Goal: Information Seeking & Learning: Learn about a topic

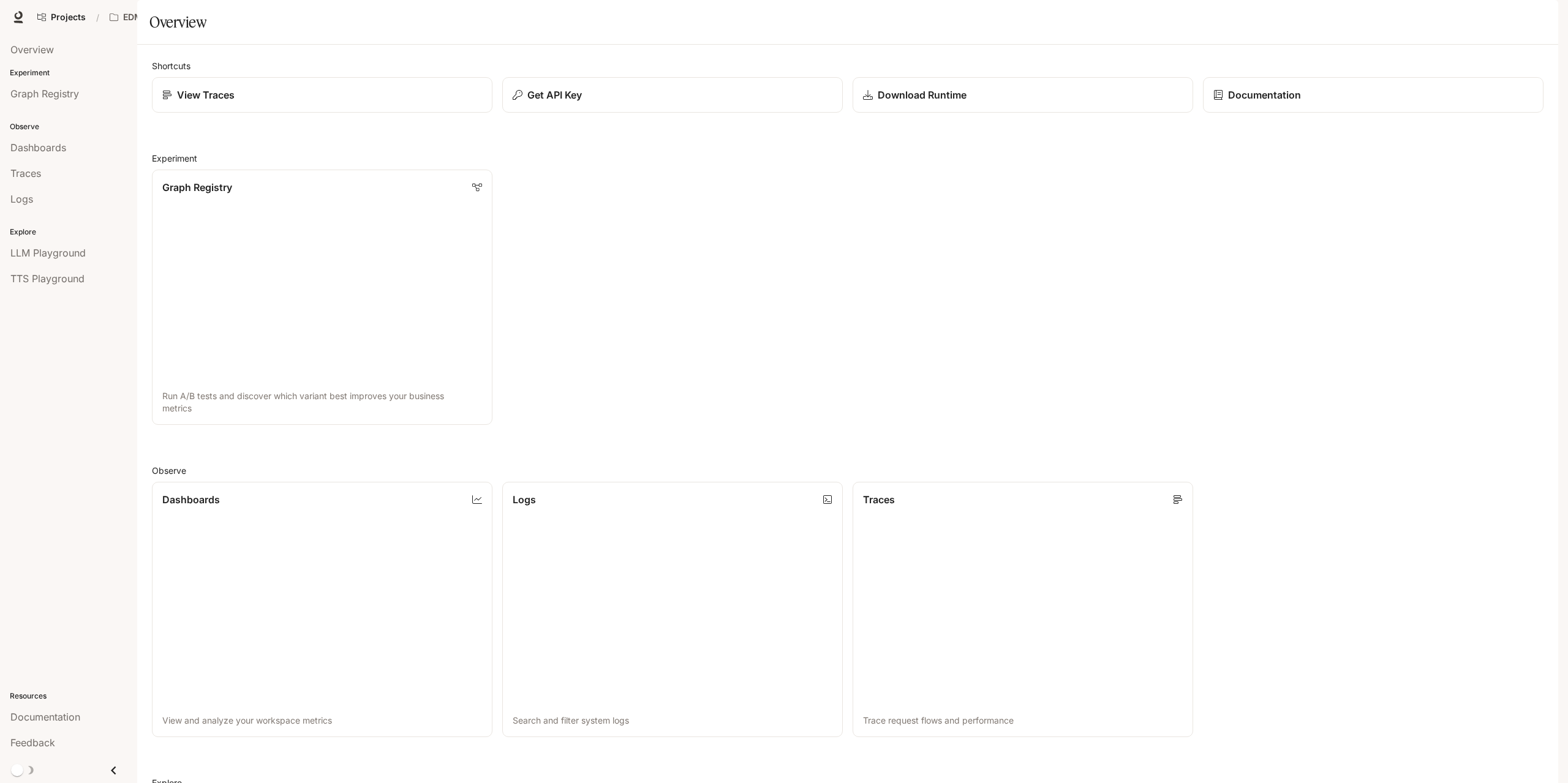
click at [1350, 17] on span "Character Studio" at bounding box center [1324, 18] width 68 height 15
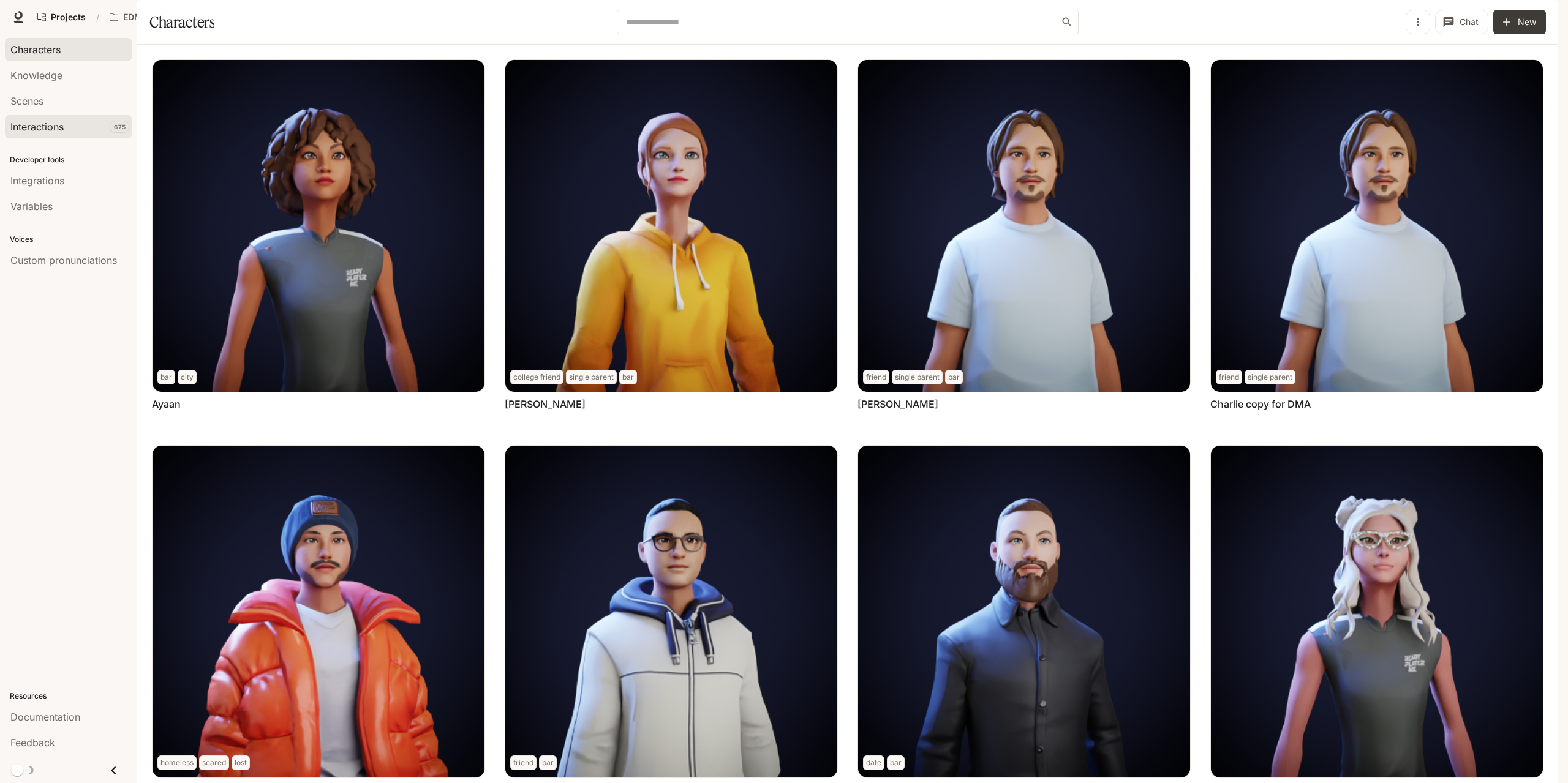
click at [52, 123] on span "Interactions" at bounding box center [37, 126] width 53 height 15
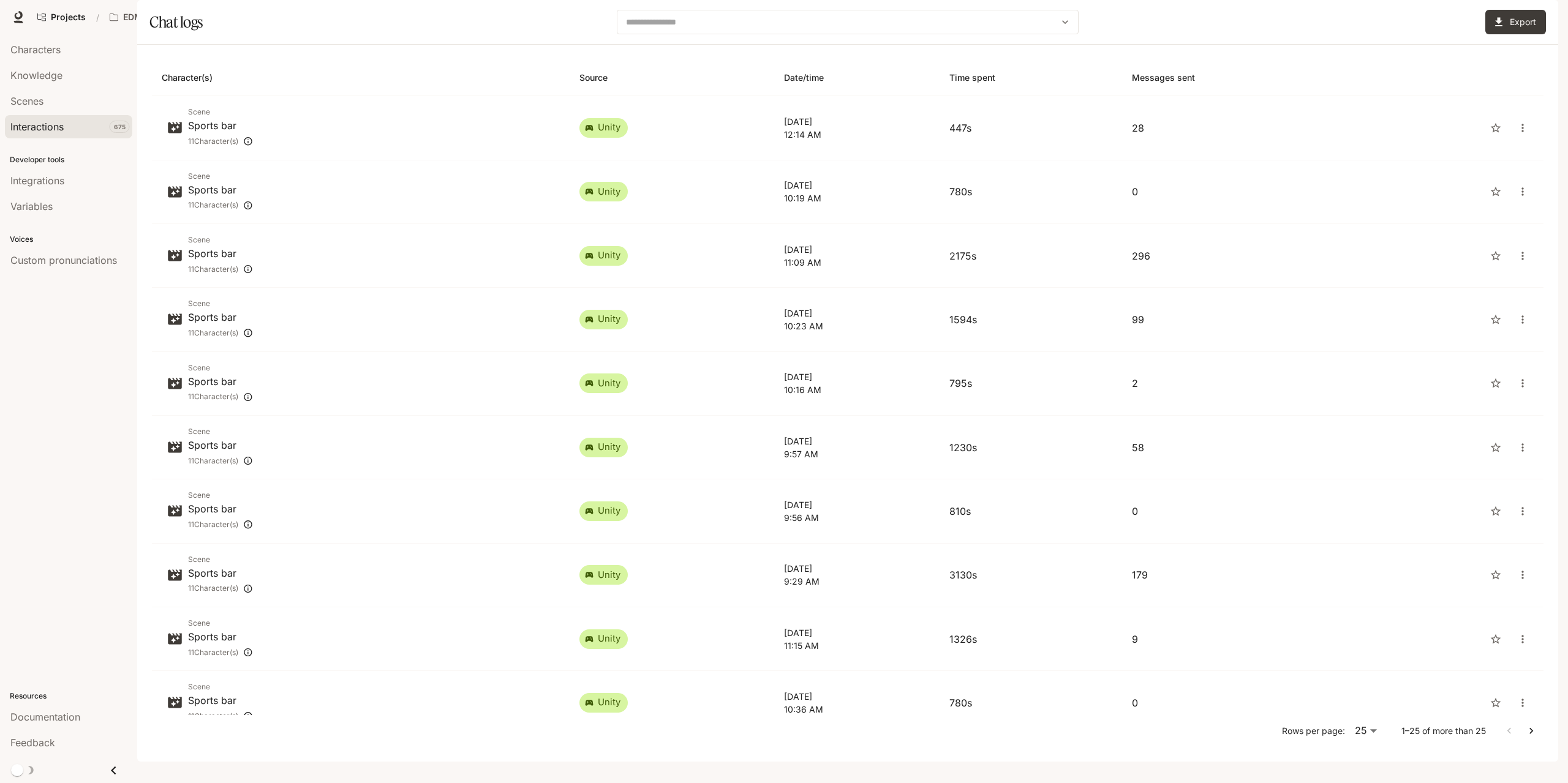
click at [1541, 18] on icon "button" at bounding box center [1541, 17] width 7 height 7
click at [1274, 47] on div at bounding box center [784, 391] width 1568 height 783
click at [1527, 35] on button "Export" at bounding box center [1516, 22] width 61 height 25
click at [1533, 141] on button "Open" at bounding box center [1533, 135] width 15 height 15
click at [1372, 83] on div "Export Interactions" at bounding box center [1440, 93] width 210 height 23
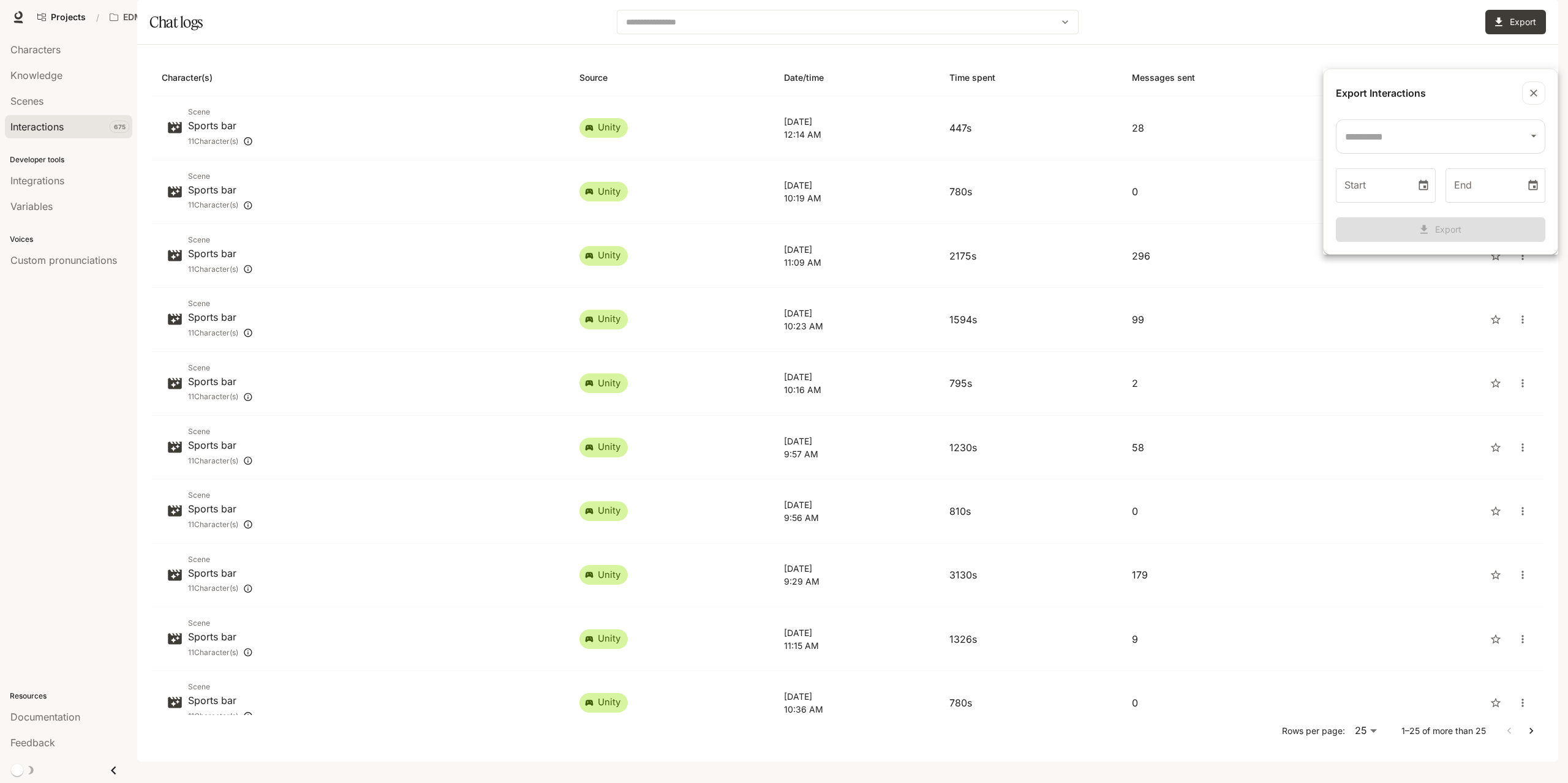
click at [1156, 22] on div at bounding box center [784, 391] width 1568 height 783
click at [62, 129] on span "Interactions" at bounding box center [37, 126] width 53 height 15
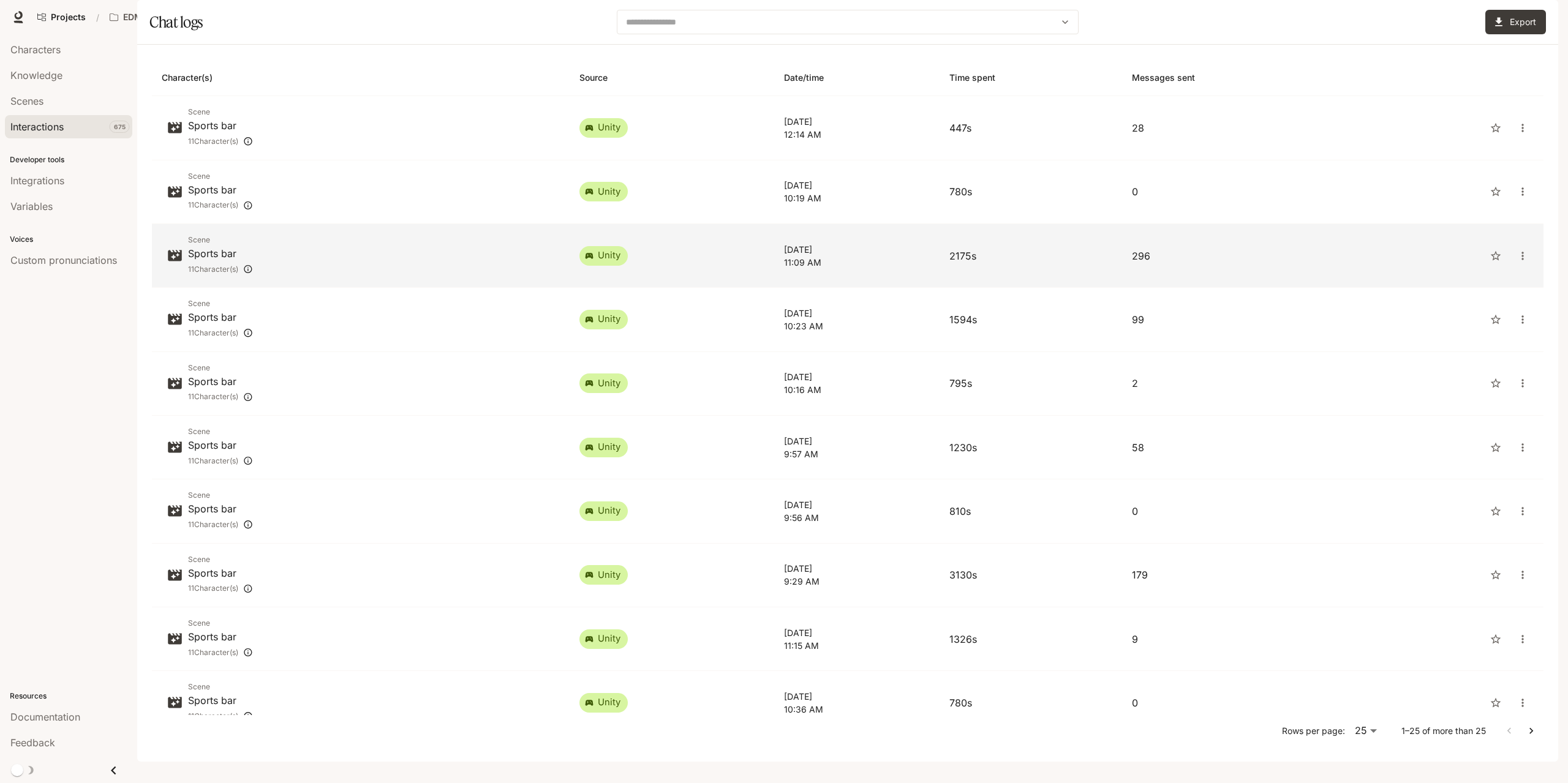
click at [850, 264] on td "Thu, Sep 4, 2025 11:09 AM" at bounding box center [856, 256] width 165 height 64
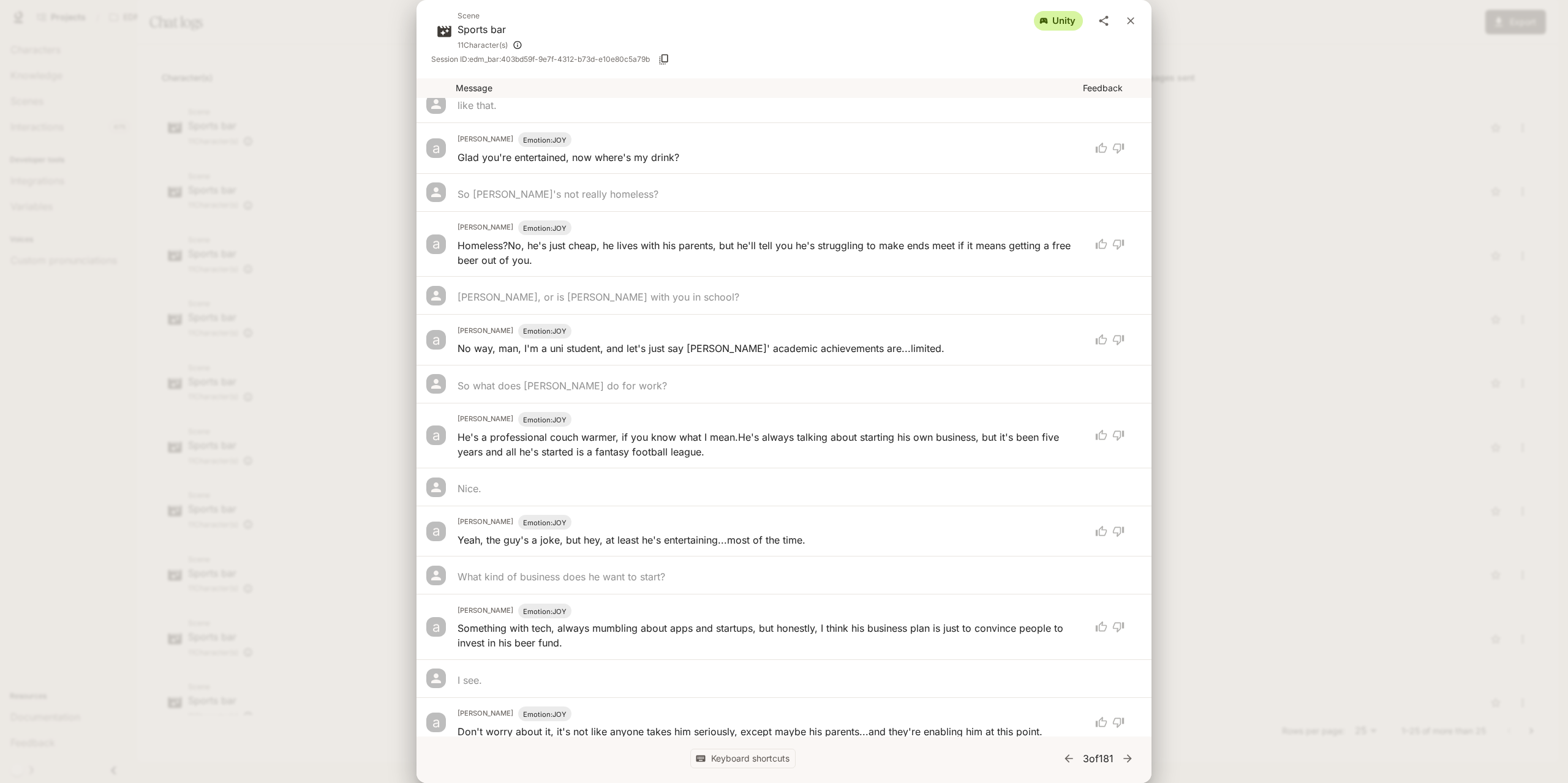
scroll to position [14689, 0]
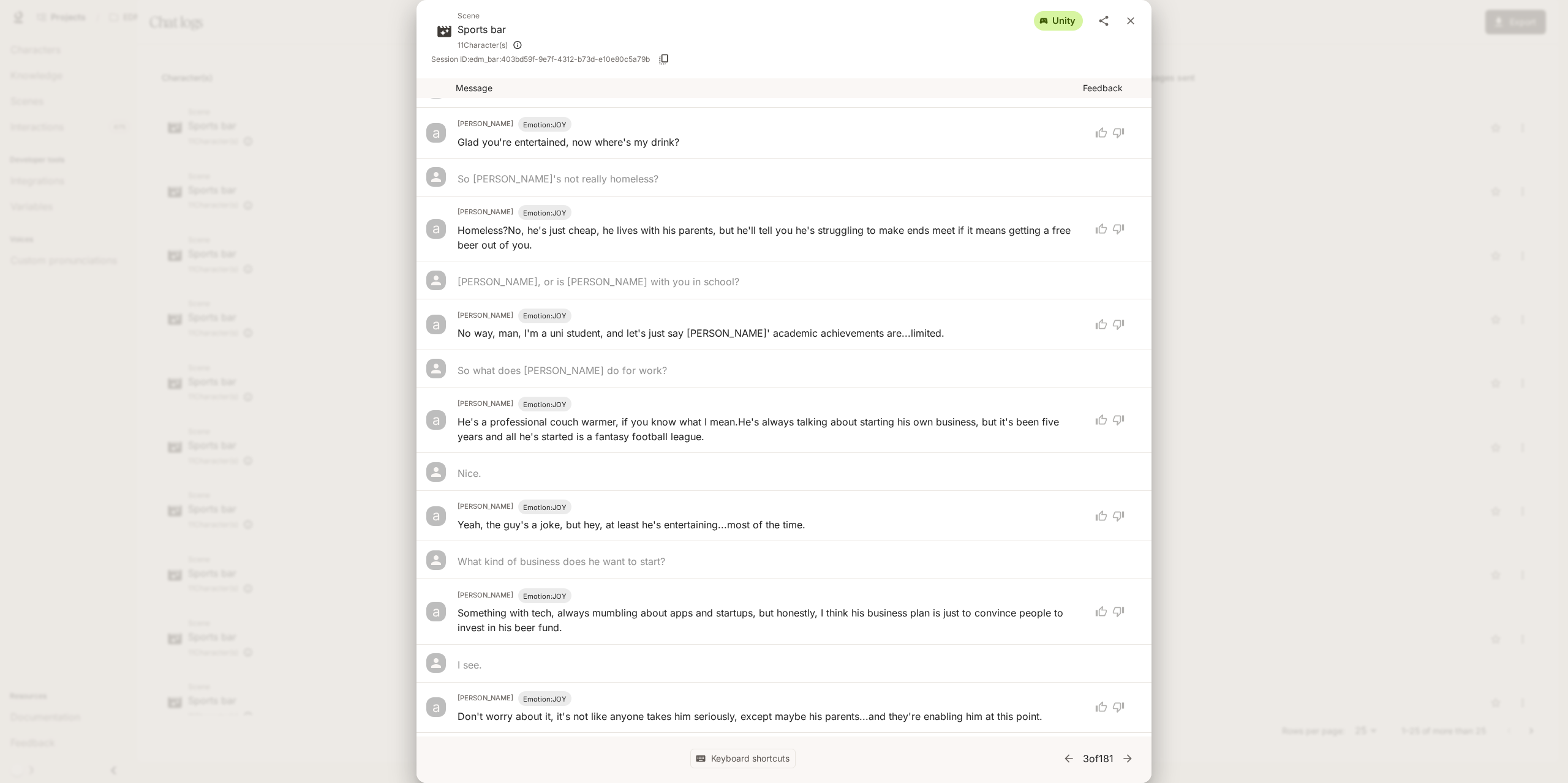
click at [1134, 13] on button "close" at bounding box center [1131, 21] width 22 height 22
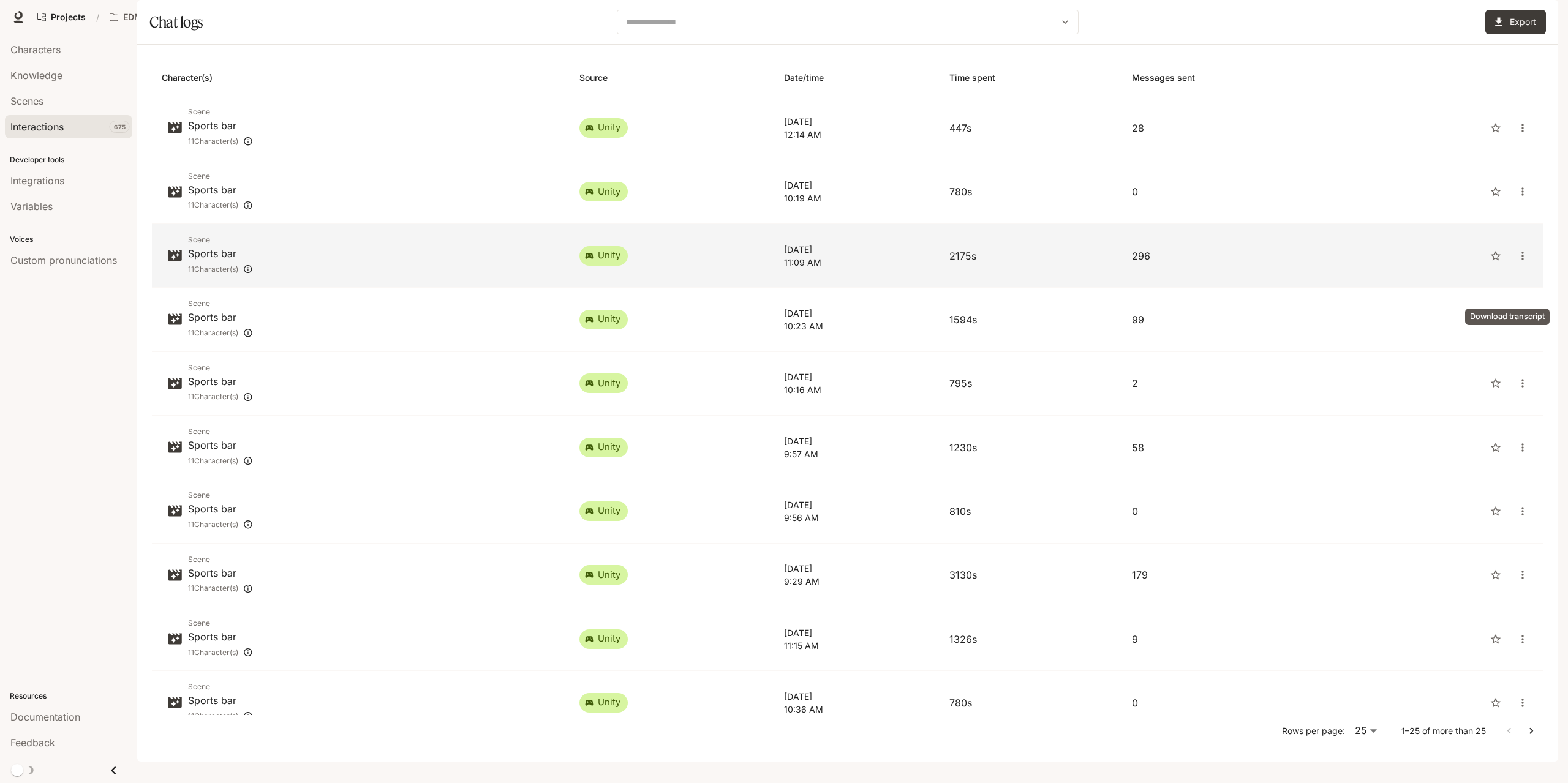
click at [1512, 267] on button "close" at bounding box center [1523, 256] width 22 height 22
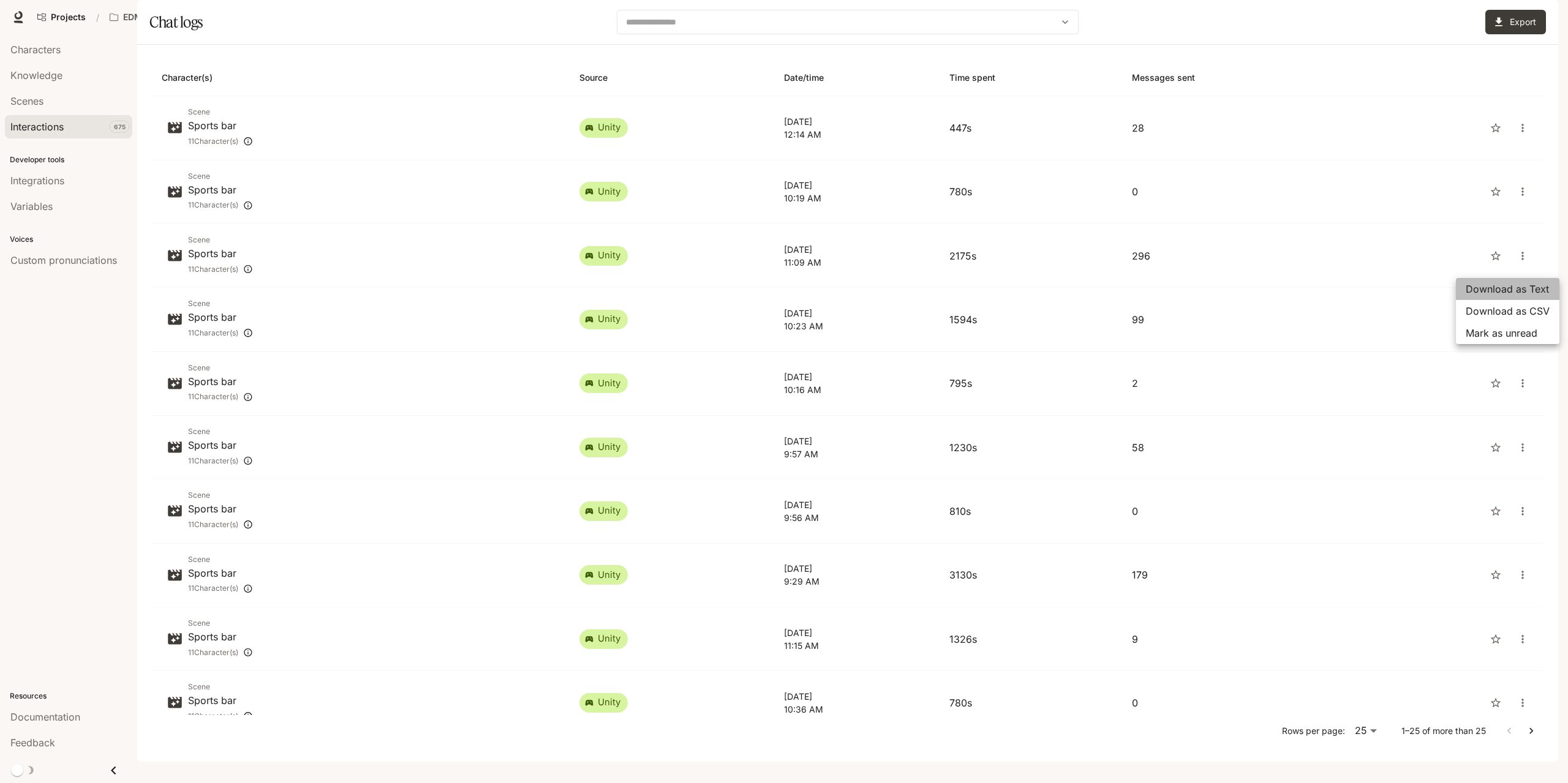
click at [1516, 288] on span "Download as Text" at bounding box center [1507, 289] width 84 height 15
click at [35, 747] on span "Feedback" at bounding box center [33, 742] width 45 height 15
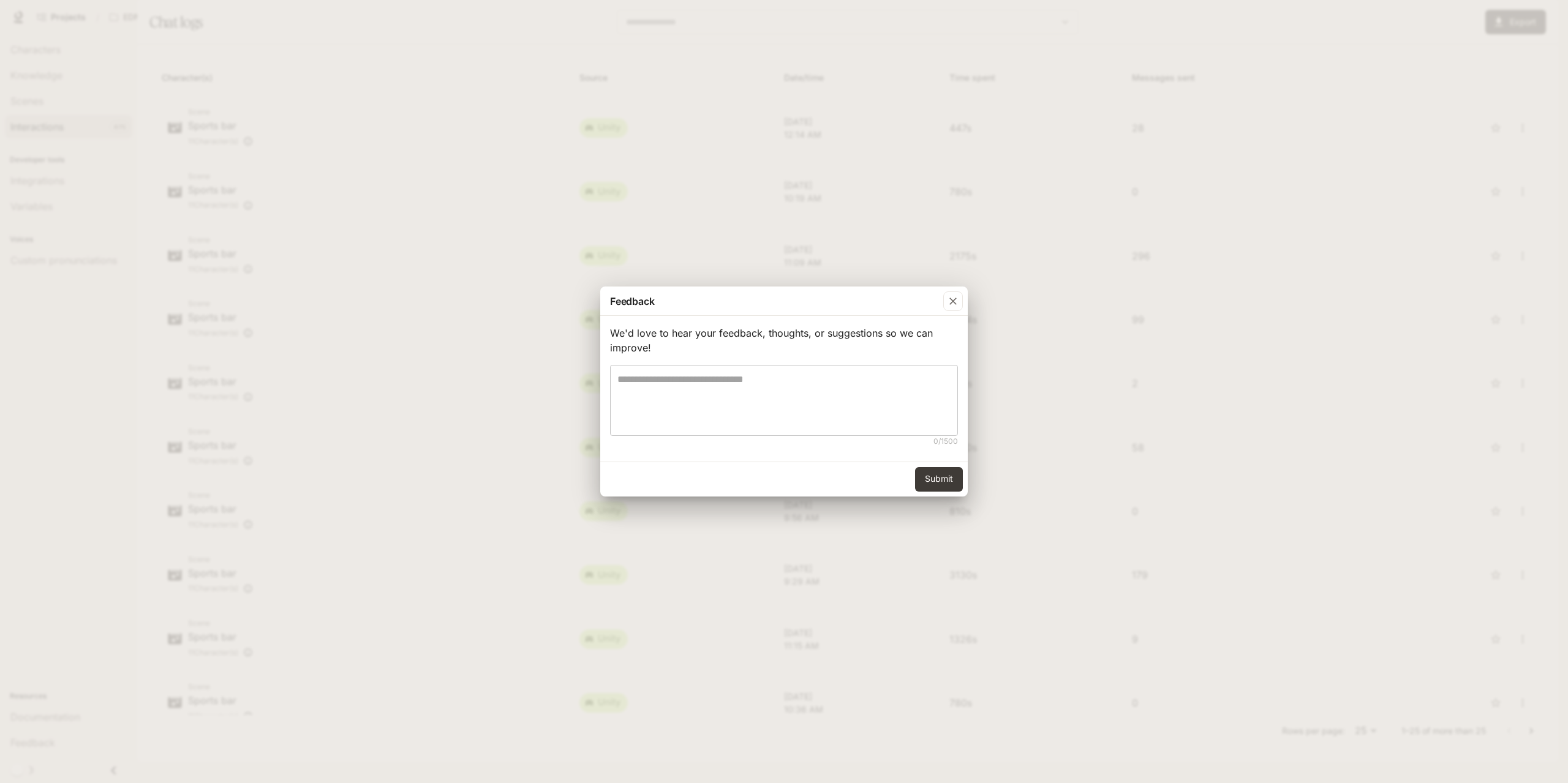
click at [799, 383] on textarea at bounding box center [784, 400] width 334 height 56
click at [949, 300] on icon "button" at bounding box center [953, 301] width 12 height 12
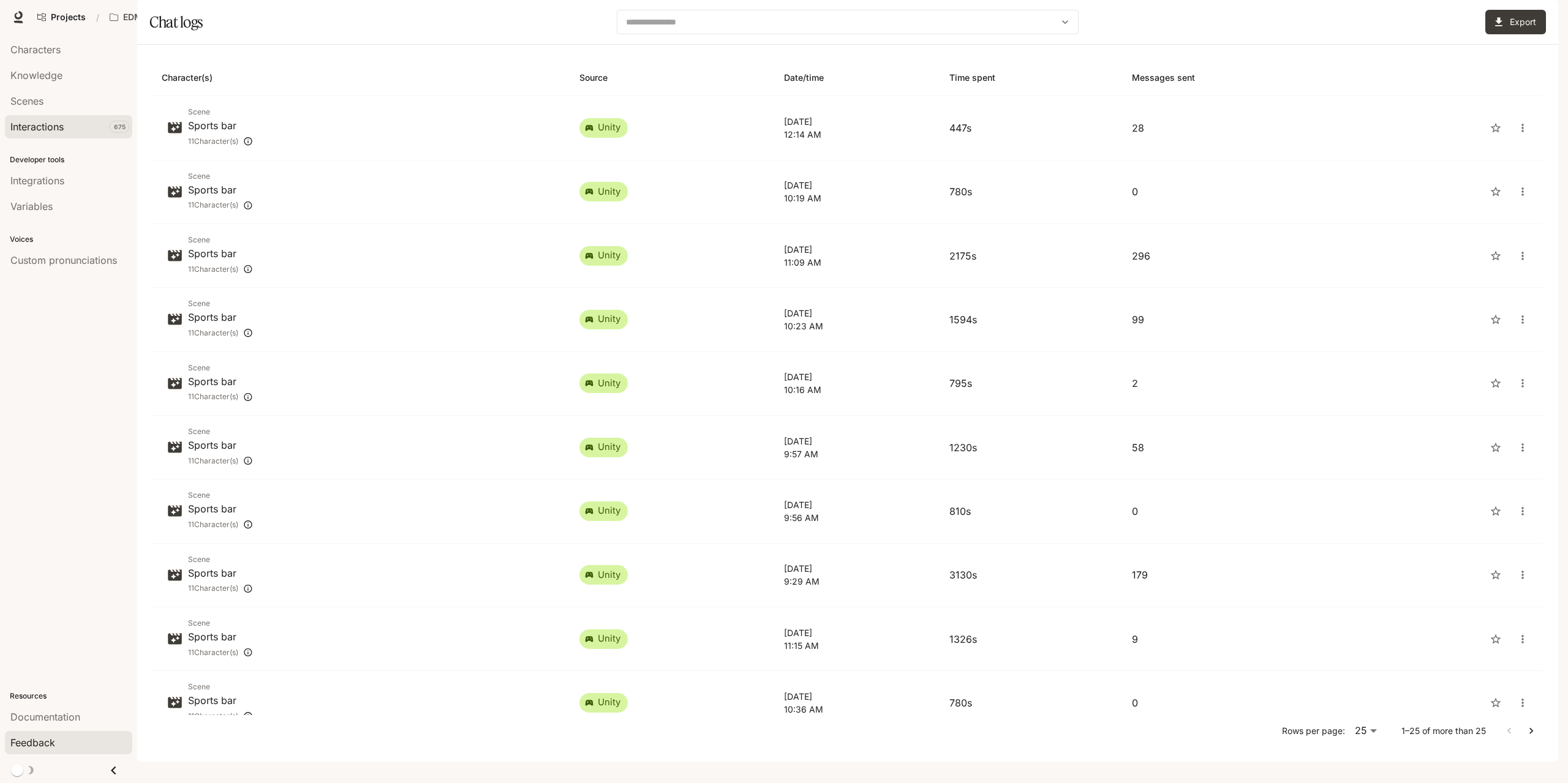
click at [35, 747] on span "Feedback" at bounding box center [33, 742] width 45 height 15
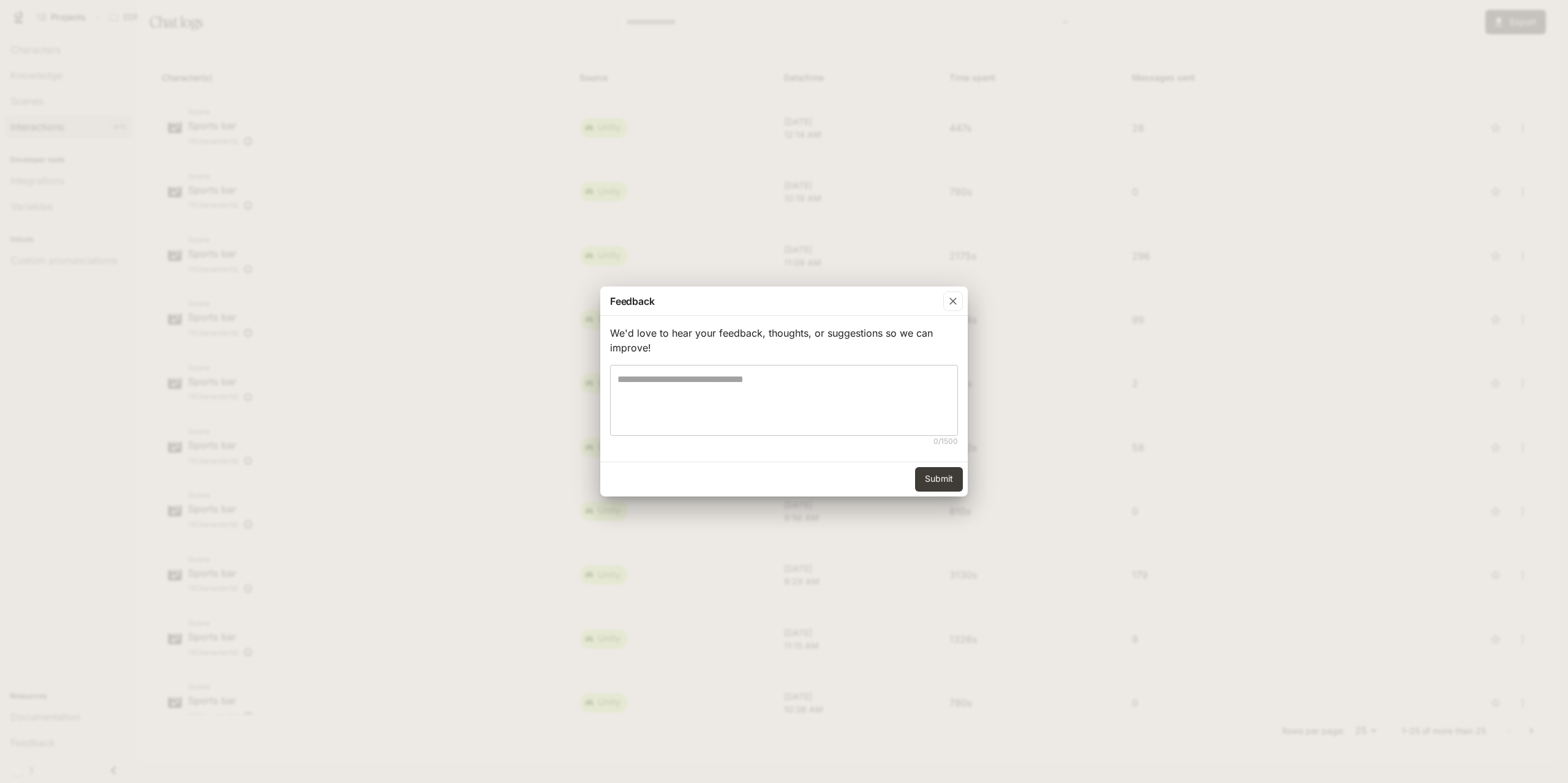
click at [699, 401] on textarea at bounding box center [784, 400] width 334 height 56
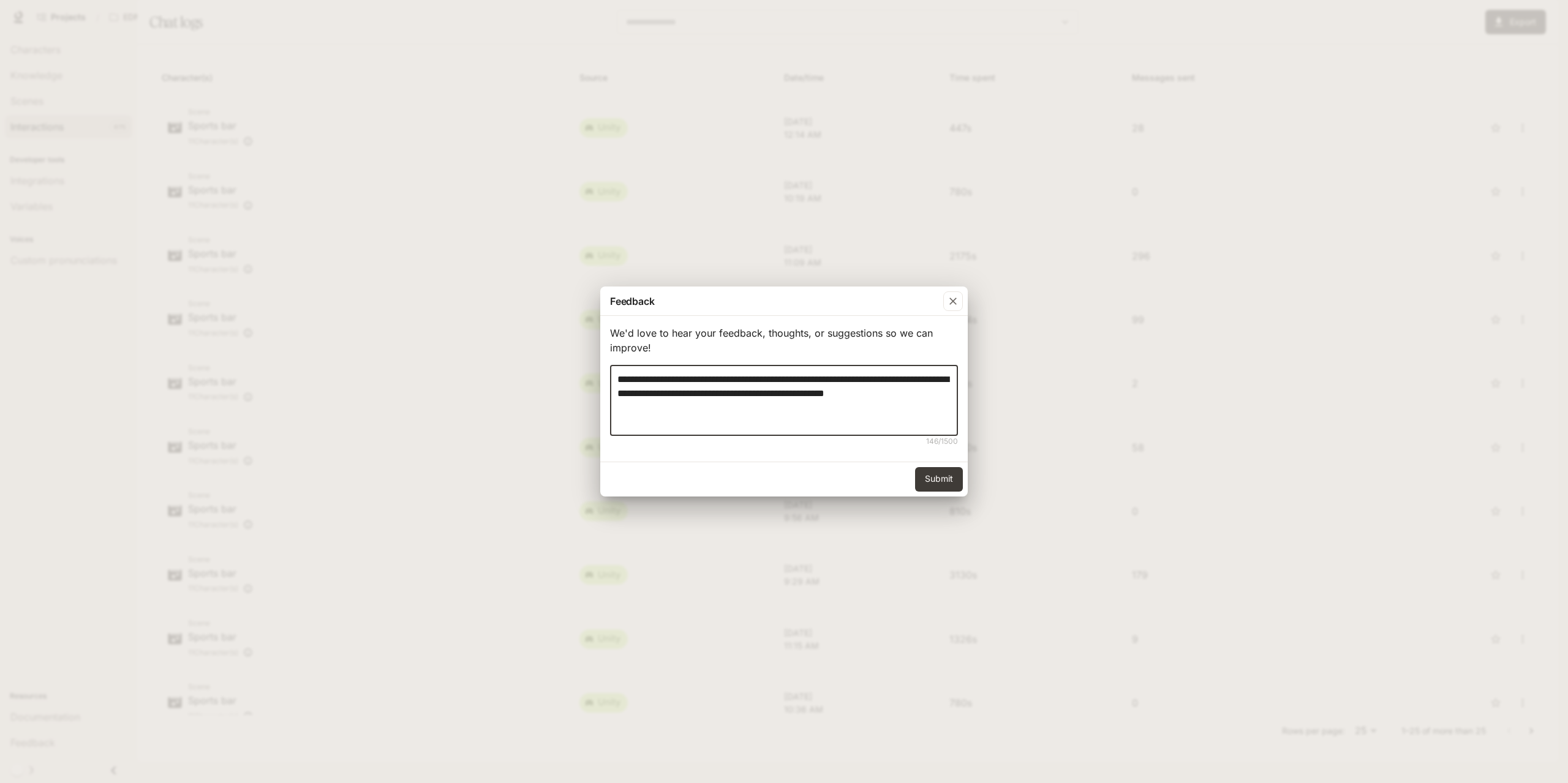
type textarea "**********"
click at [939, 473] on button "Submit" at bounding box center [939, 479] width 48 height 25
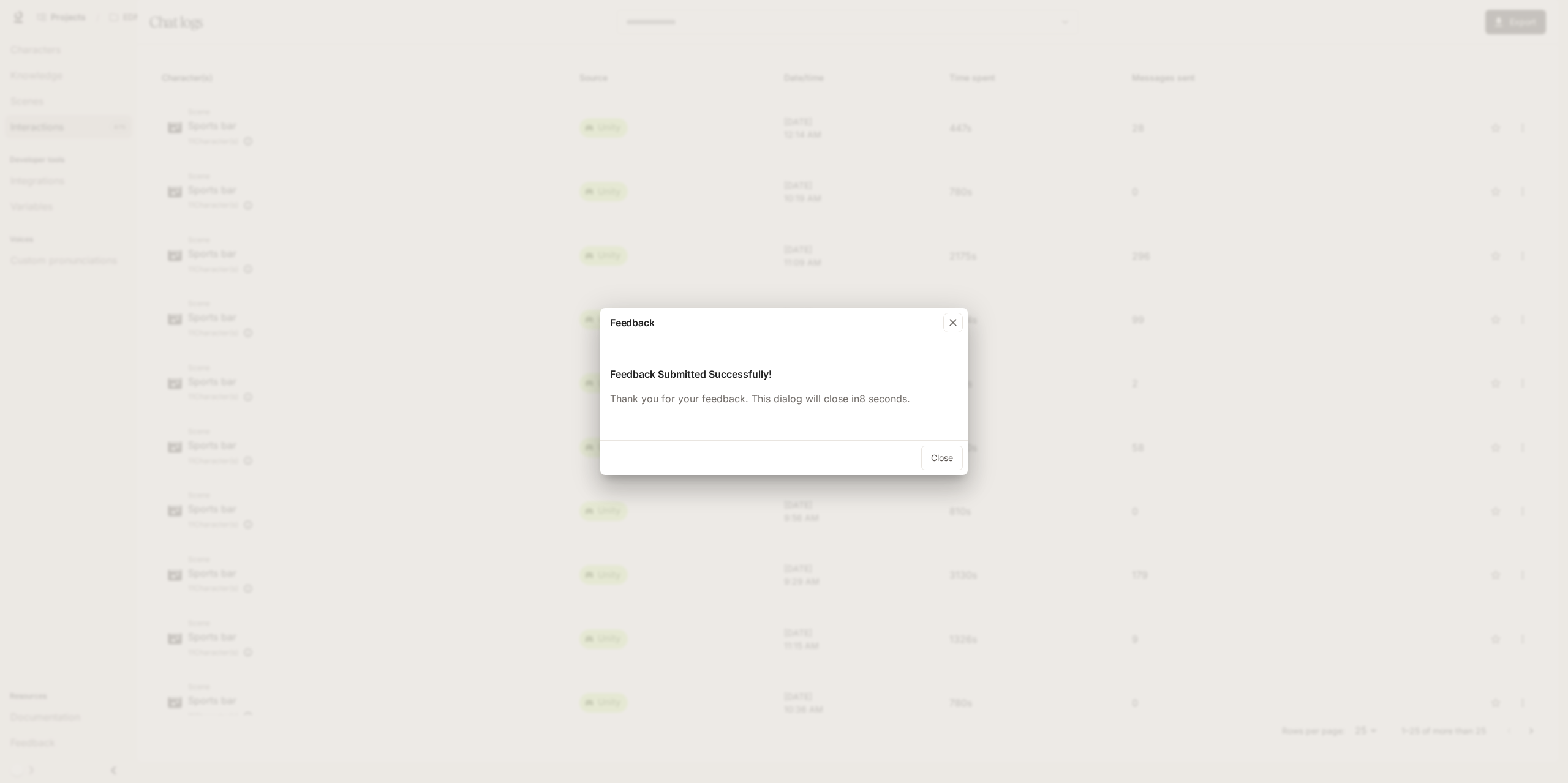
click at [945, 463] on button "Close" at bounding box center [942, 458] width 42 height 25
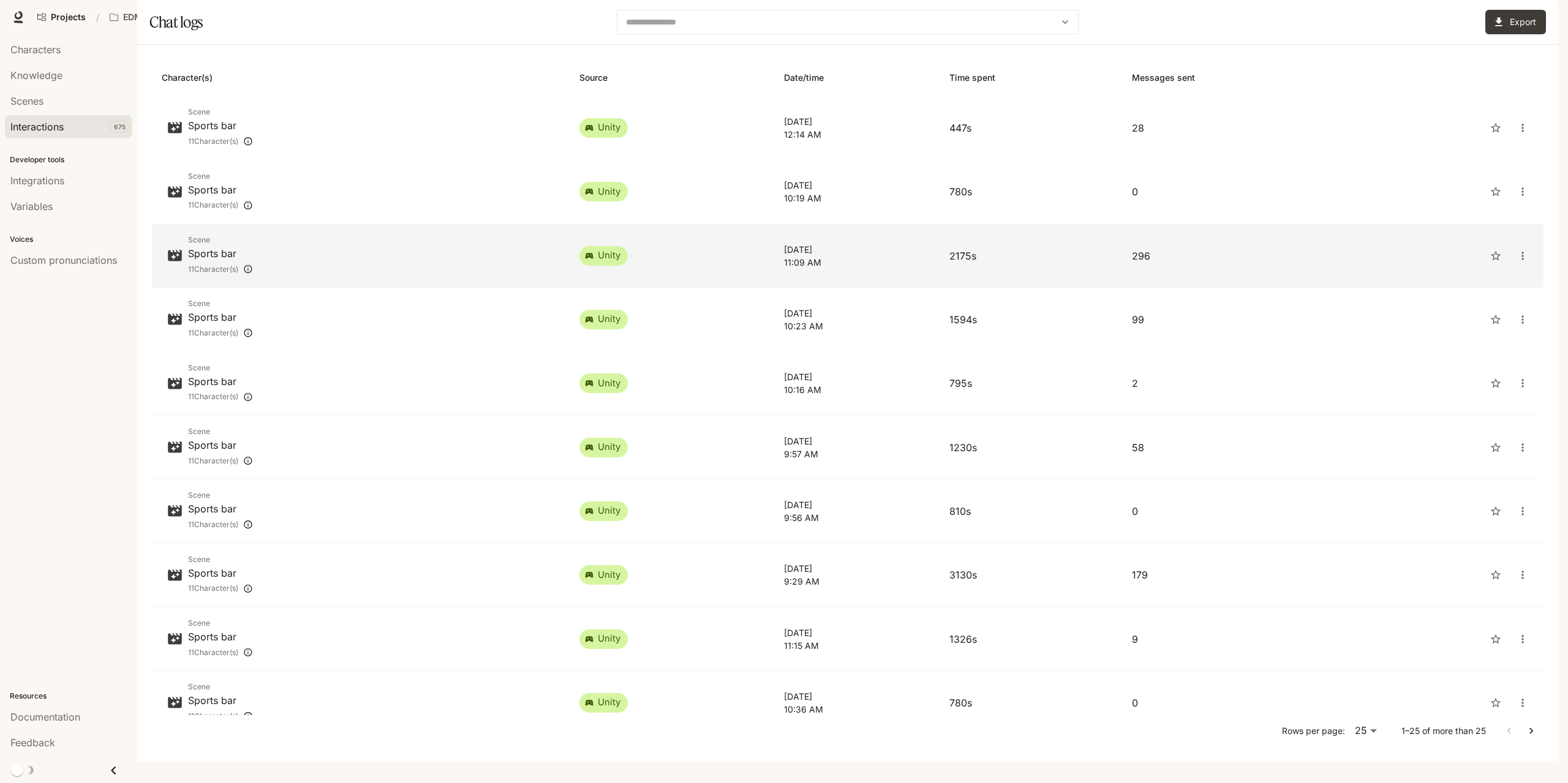
click at [719, 288] on td "unity" at bounding box center [672, 256] width 204 height 64
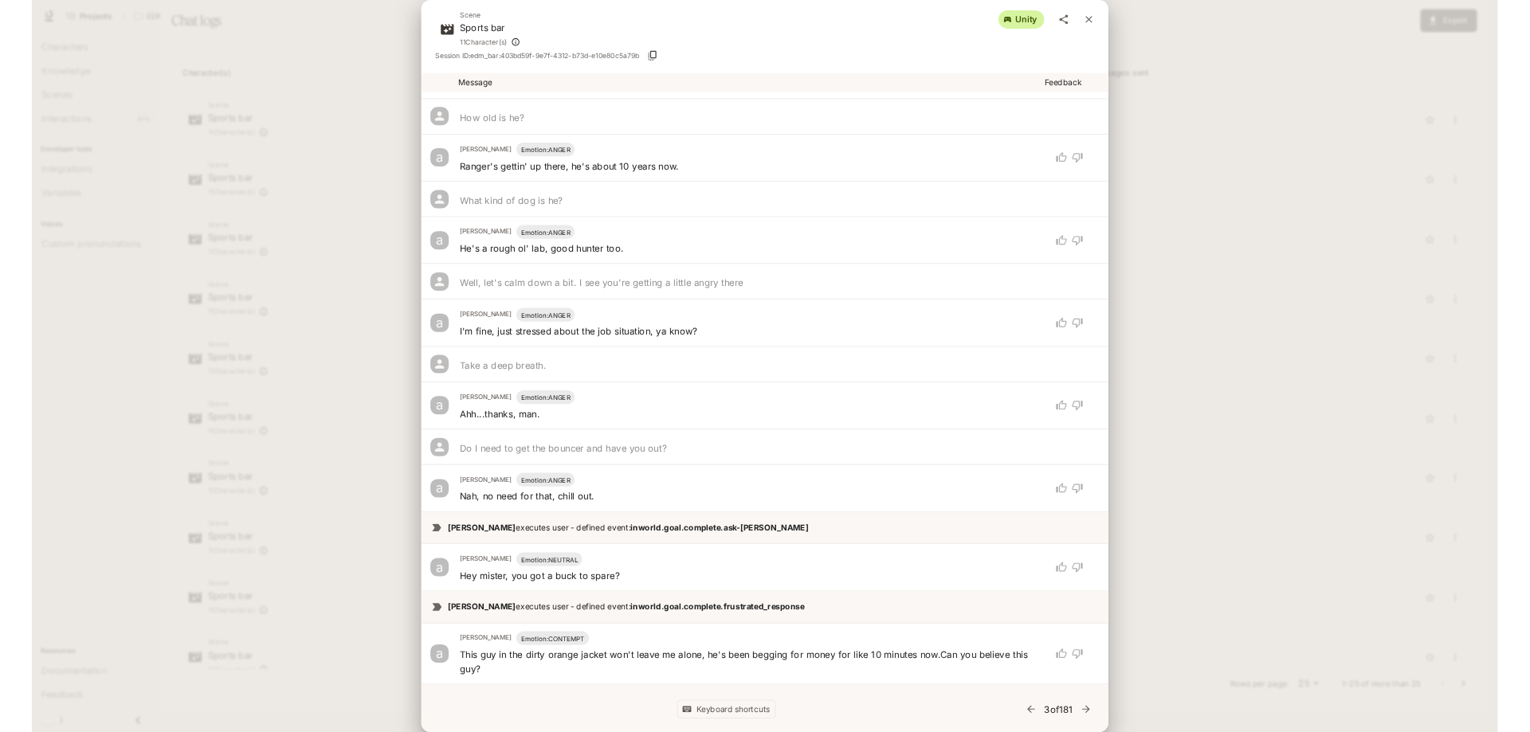
scroll to position [4145, 0]
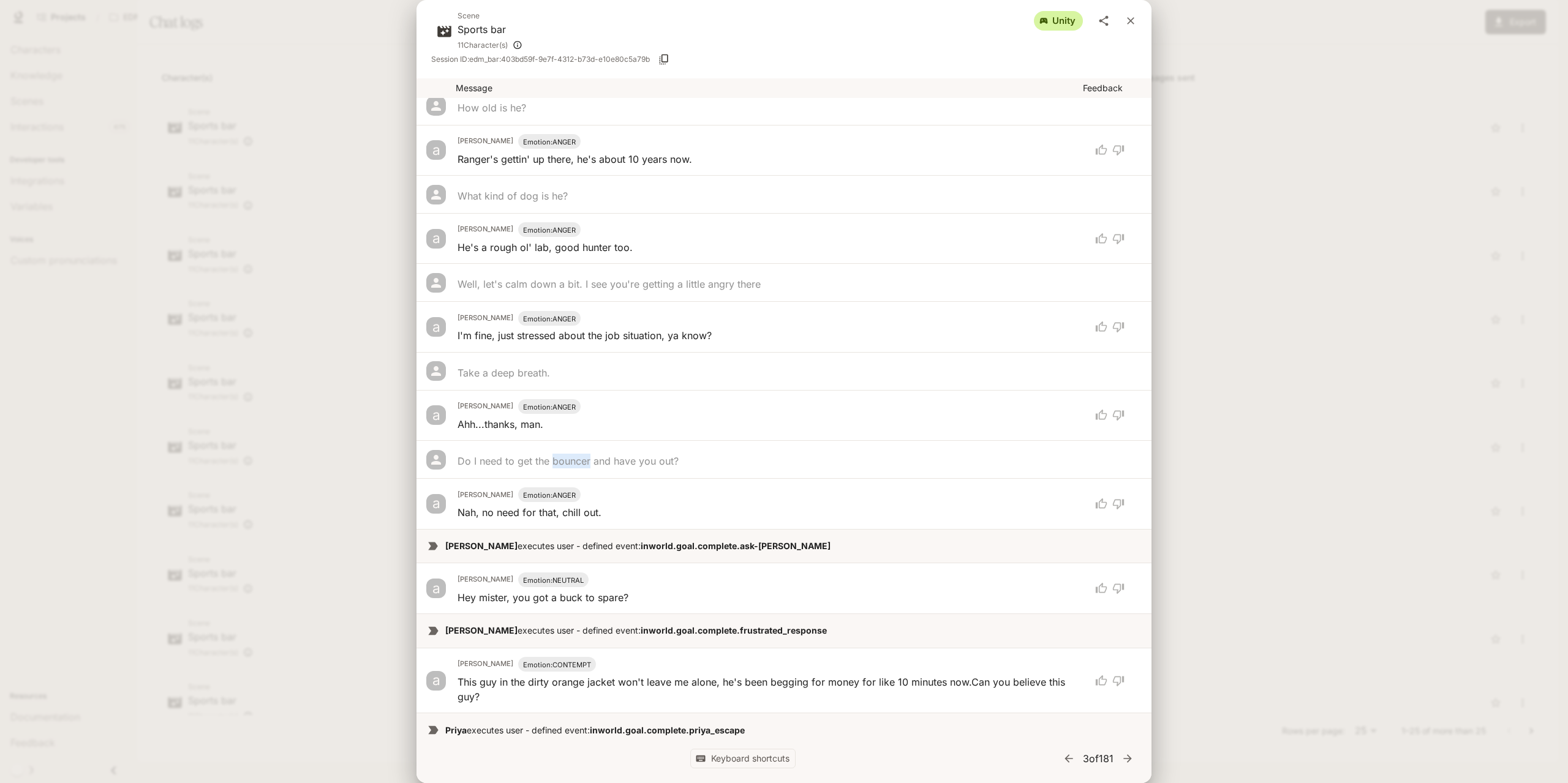
drag, startPoint x: 551, startPoint y: 445, endPoint x: 590, endPoint y: 442, distance: 39.1
click at [590, 454] on p "Do I need to get the bouncer and have you out?" at bounding box center [568, 461] width 221 height 15
copy p "bouncer"
click at [1314, 179] on div "Scene Sports bar 11 Character(s) unity Session ID: edm_bar:403bd59f-9e7f-4312-b…" at bounding box center [784, 391] width 1568 height 783
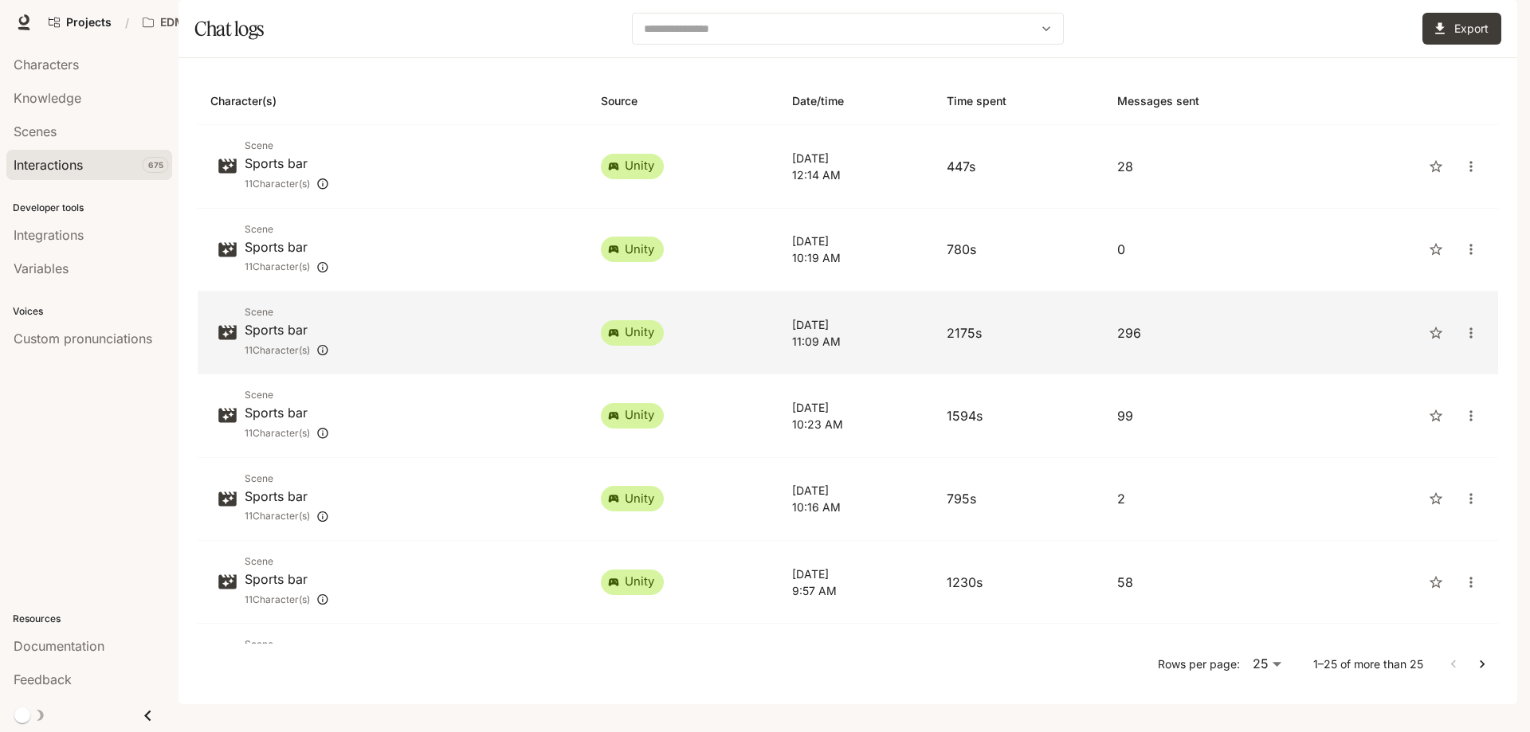
click at [921, 350] on p "11:09 AM" at bounding box center [856, 341] width 129 height 17
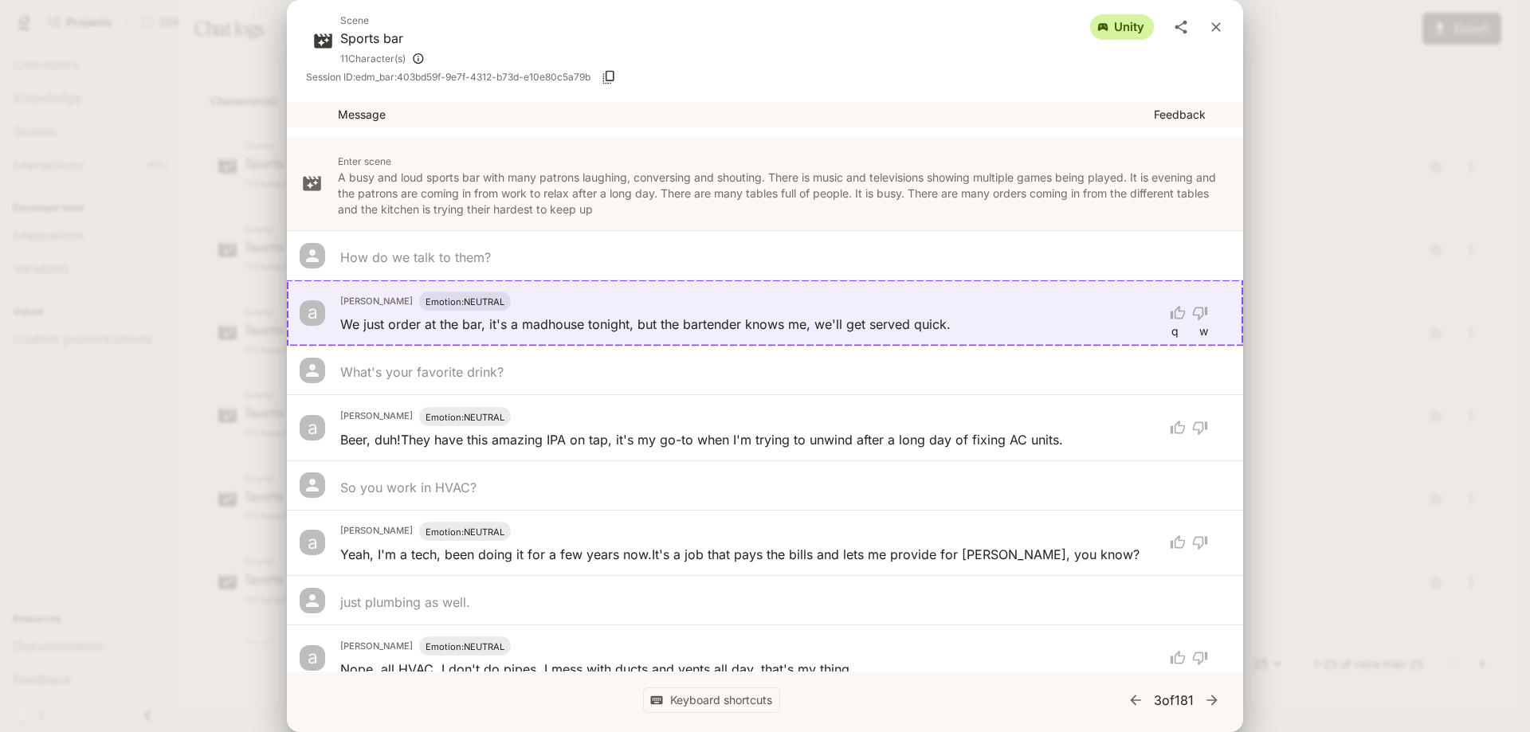
drag, startPoint x: 1214, startPoint y: 23, endPoint x: 1173, endPoint y: 5, distance: 44.6
click at [1215, 24] on icon "close" at bounding box center [1216, 27] width 16 height 16
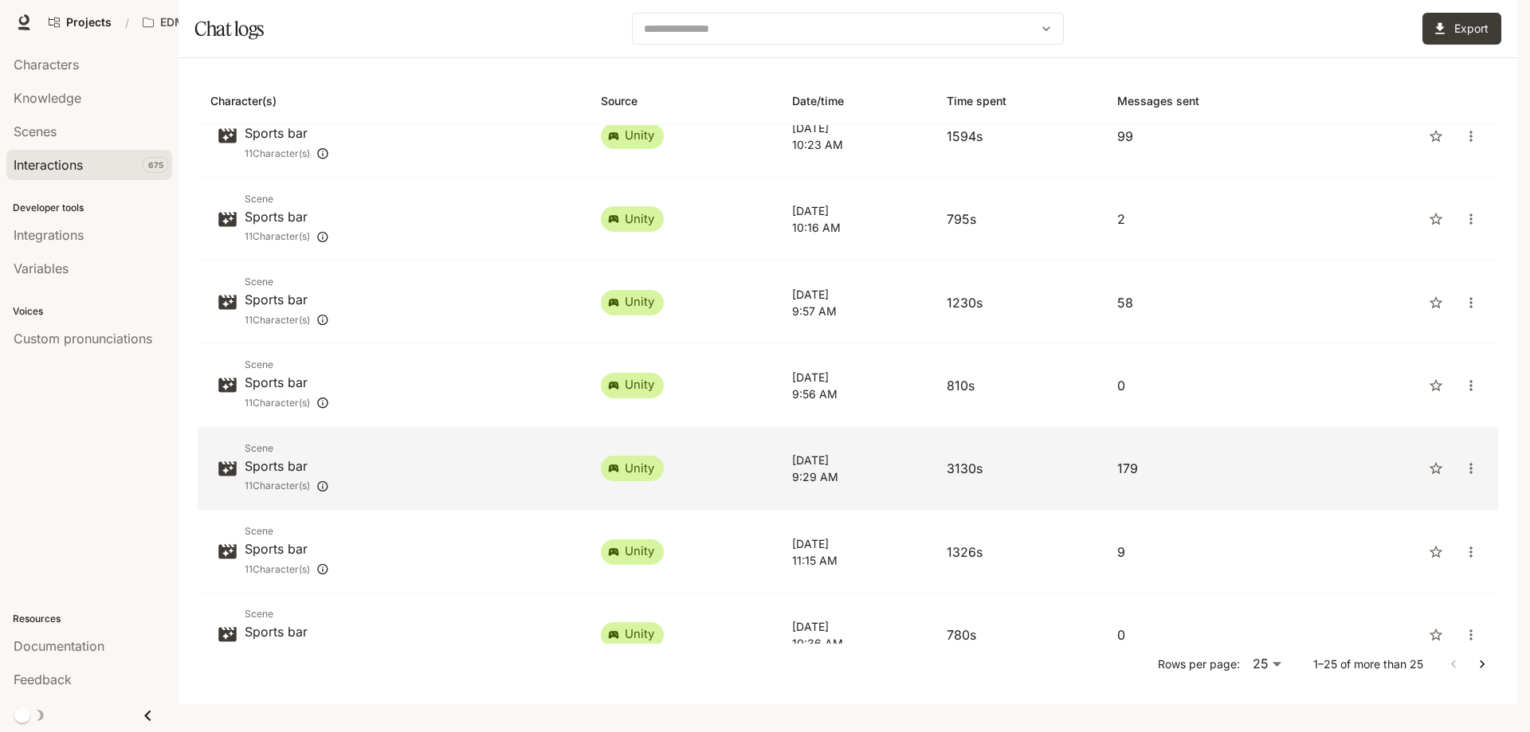
scroll to position [319, 0]
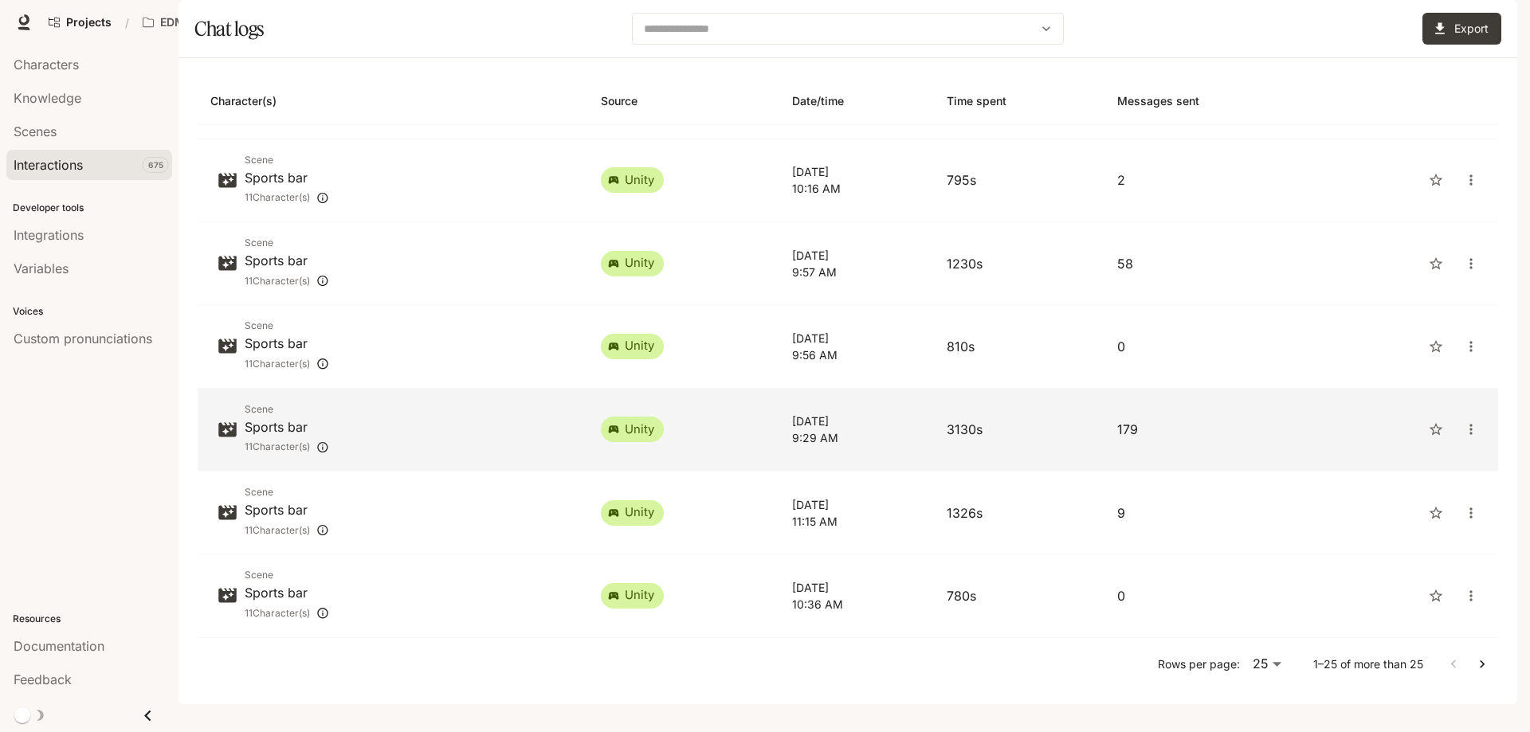
click at [1038, 439] on p "3130s" at bounding box center [1019, 429] width 145 height 19
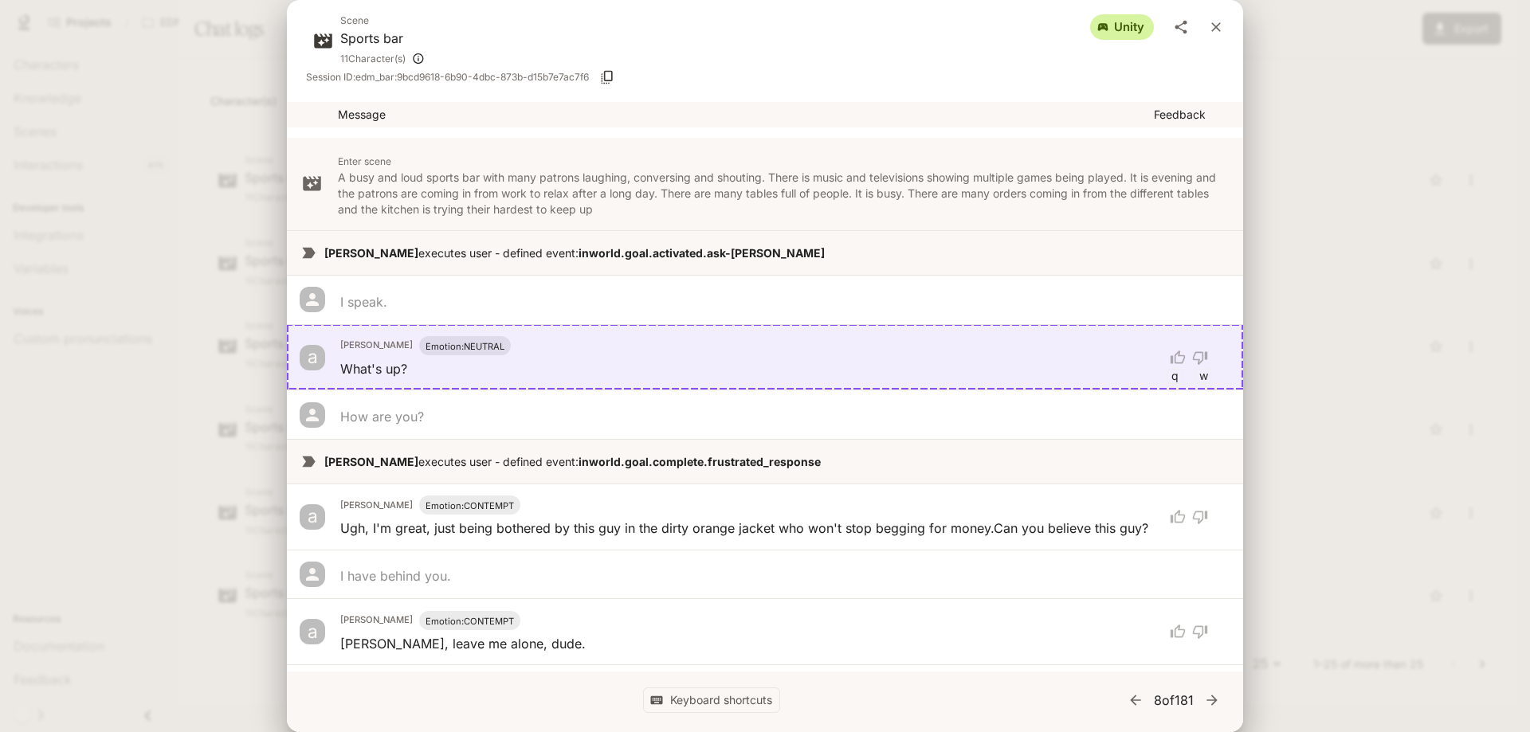
click at [1404, 245] on div "Scene Sports bar 11 Character(s) unity Session ID: edm_bar:9bcd9618-6b90-4dbc-8…" at bounding box center [765, 366] width 1530 height 732
